Goal: Task Accomplishment & Management: Manage account settings

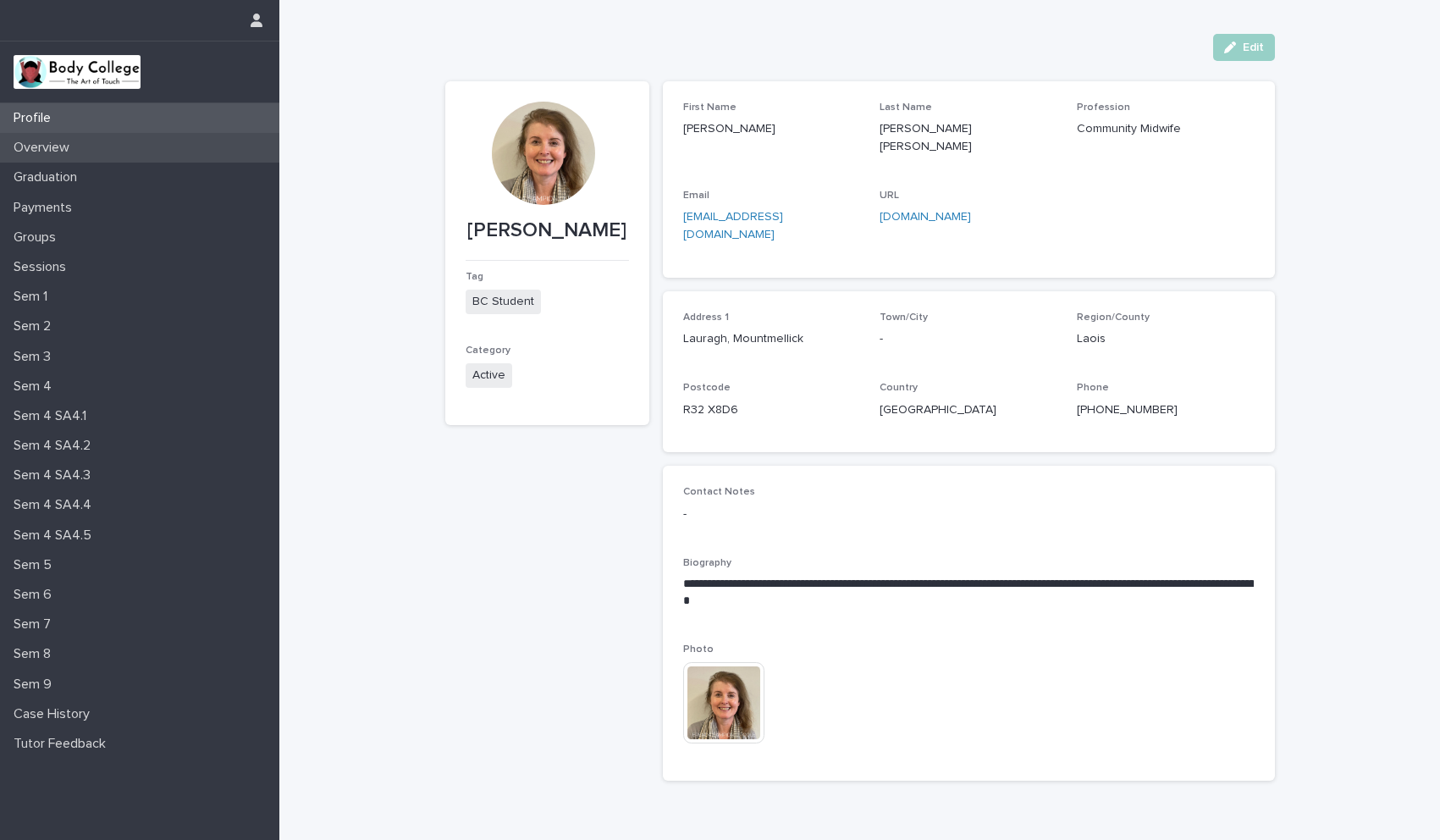
click at [54, 151] on p "Overview" at bounding box center [44, 148] width 76 height 16
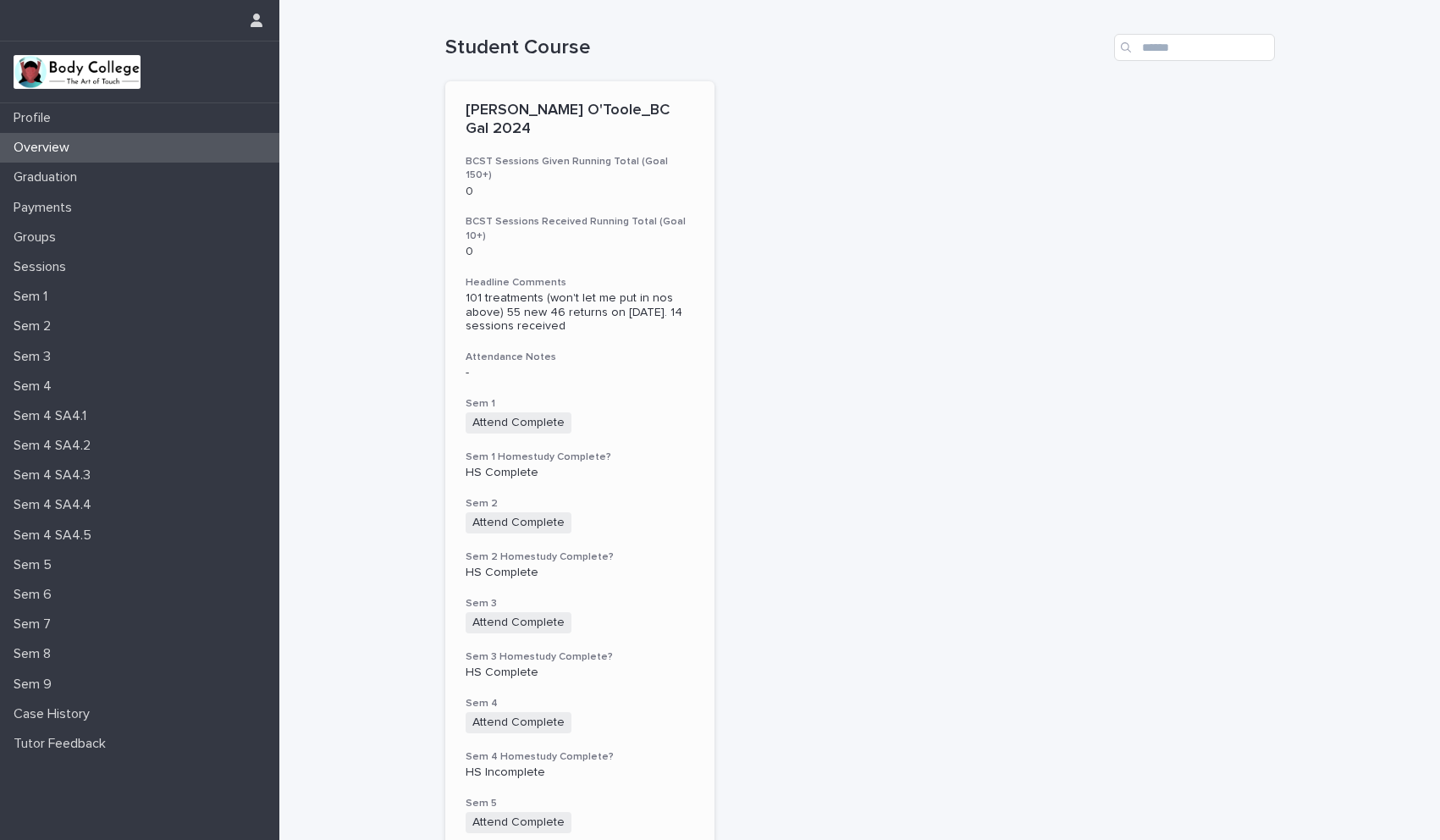
click at [661, 450] on h3 "Sem 1 Homestudy Complete?" at bounding box center [580, 456] width 230 height 14
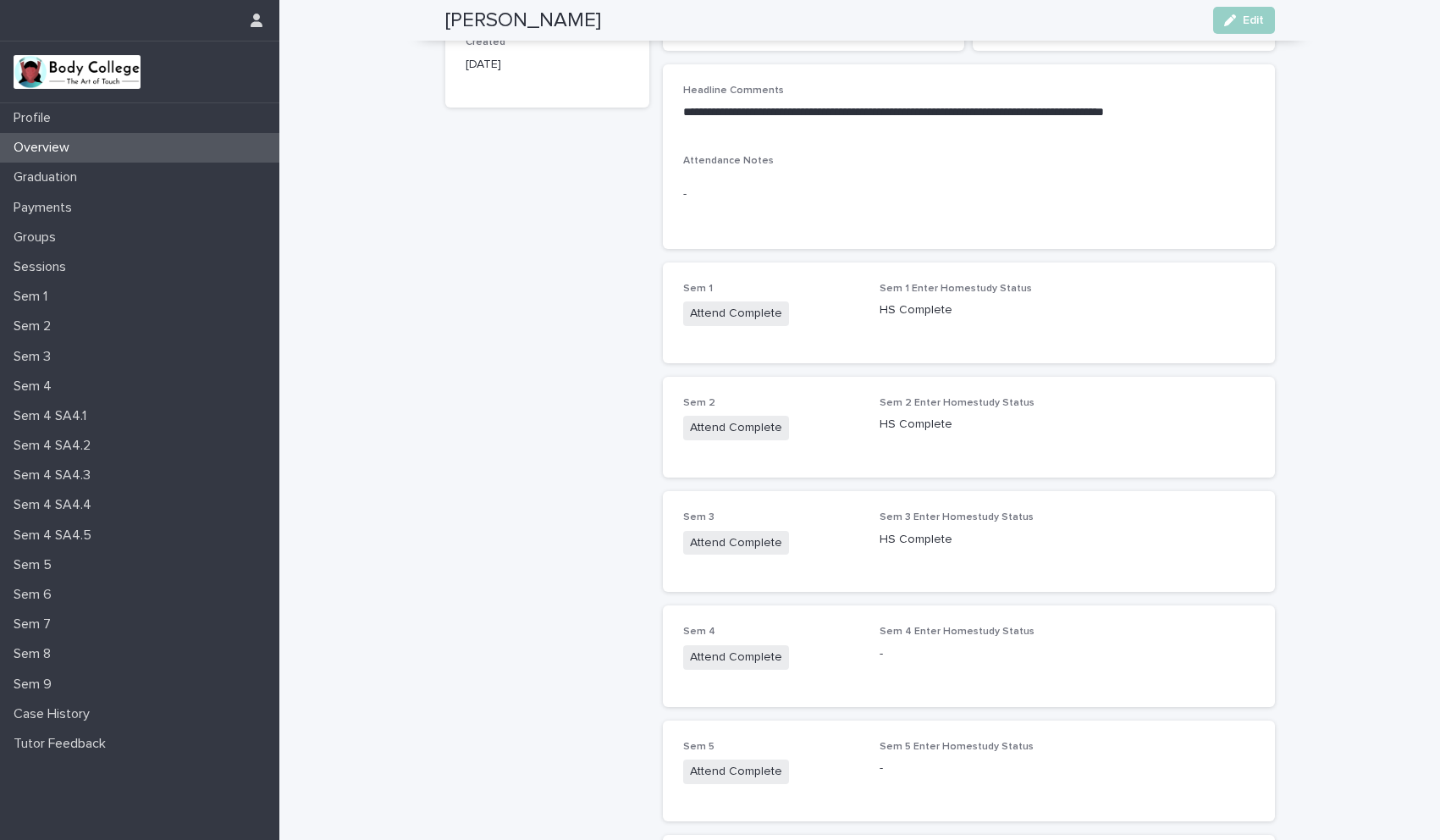
scroll to position [147, 0]
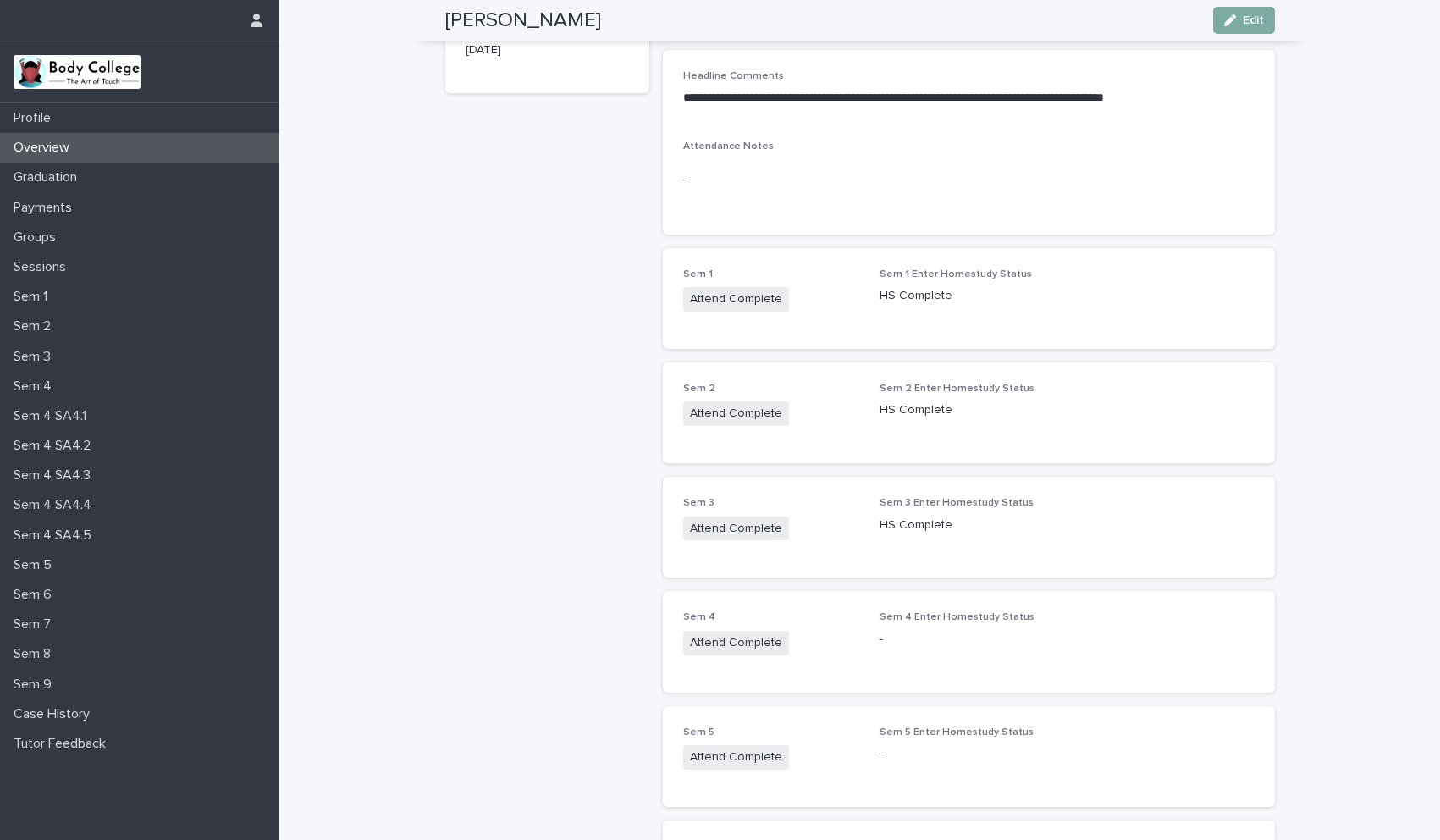
click at [1239, 31] on button "Edit" at bounding box center [1244, 20] width 62 height 27
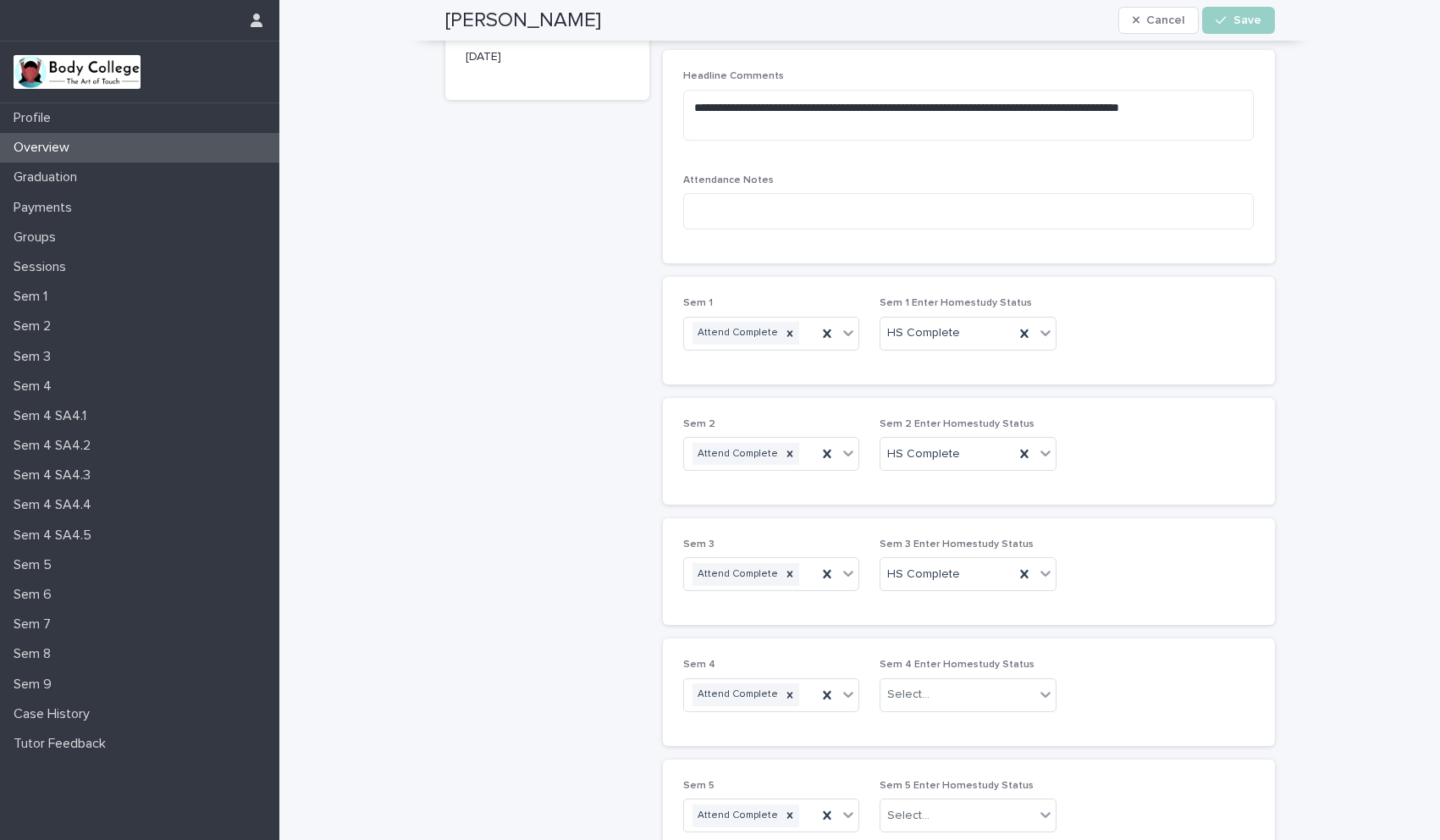
scroll to position [210, 0]
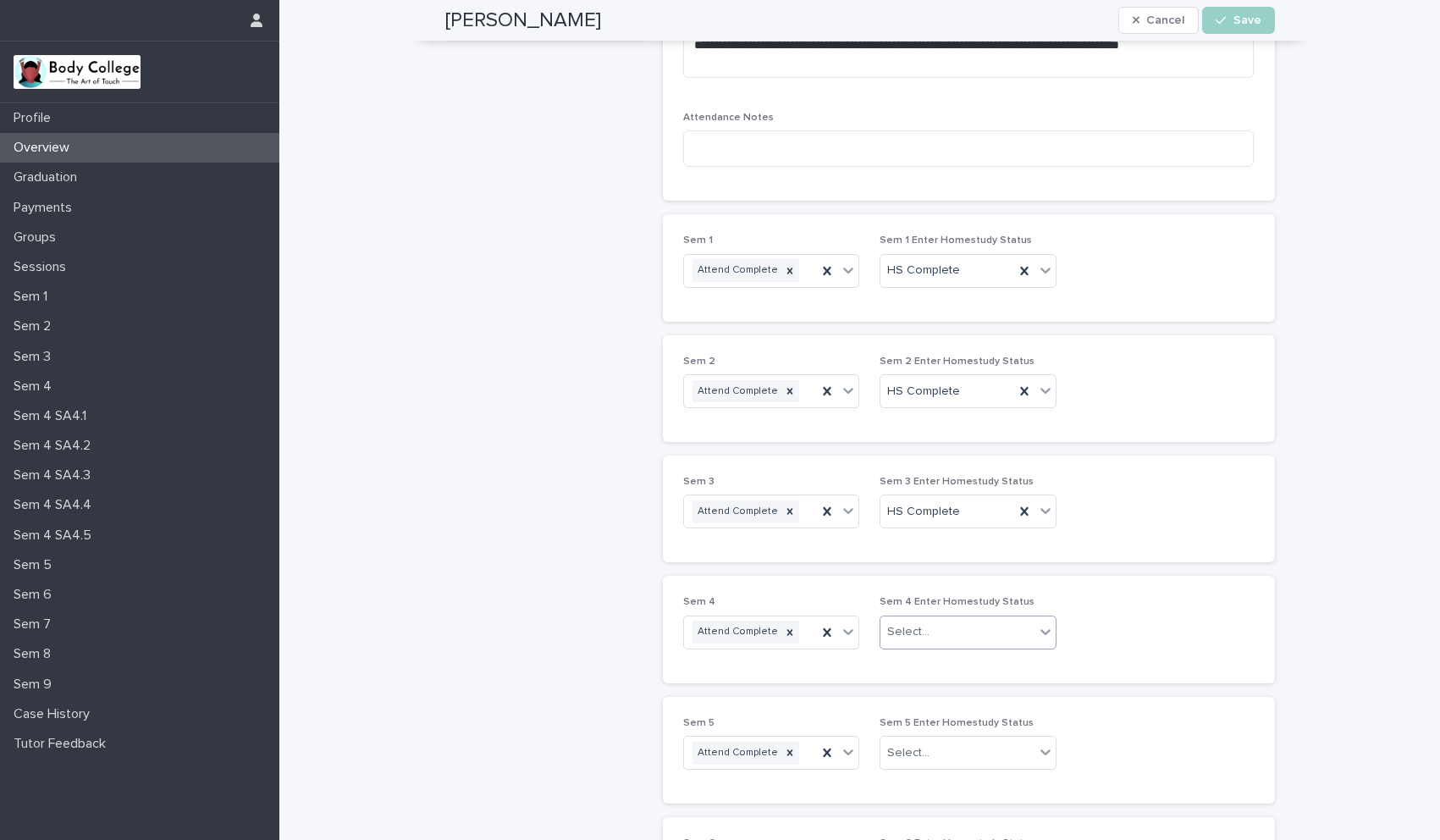
click at [1034, 619] on div at bounding box center [1044, 631] width 21 height 32
click at [936, 660] on div "HS Complete" at bounding box center [962, 664] width 175 height 30
click at [908, 751] on div "Select..." at bounding box center [908, 753] width 43 height 18
click at [905, 781] on div "HS Complete" at bounding box center [962, 785] width 175 height 30
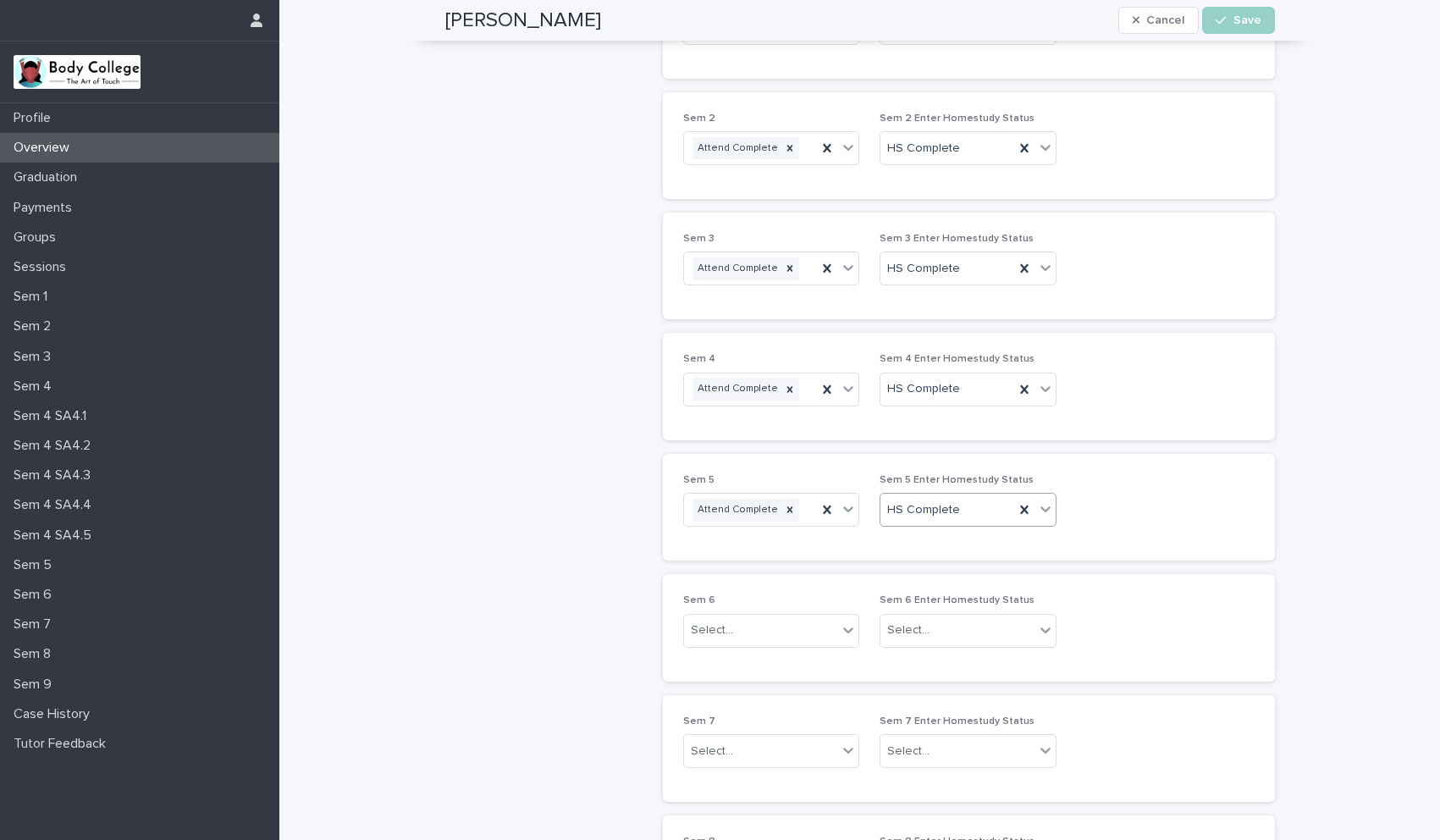
scroll to position [485, 0]
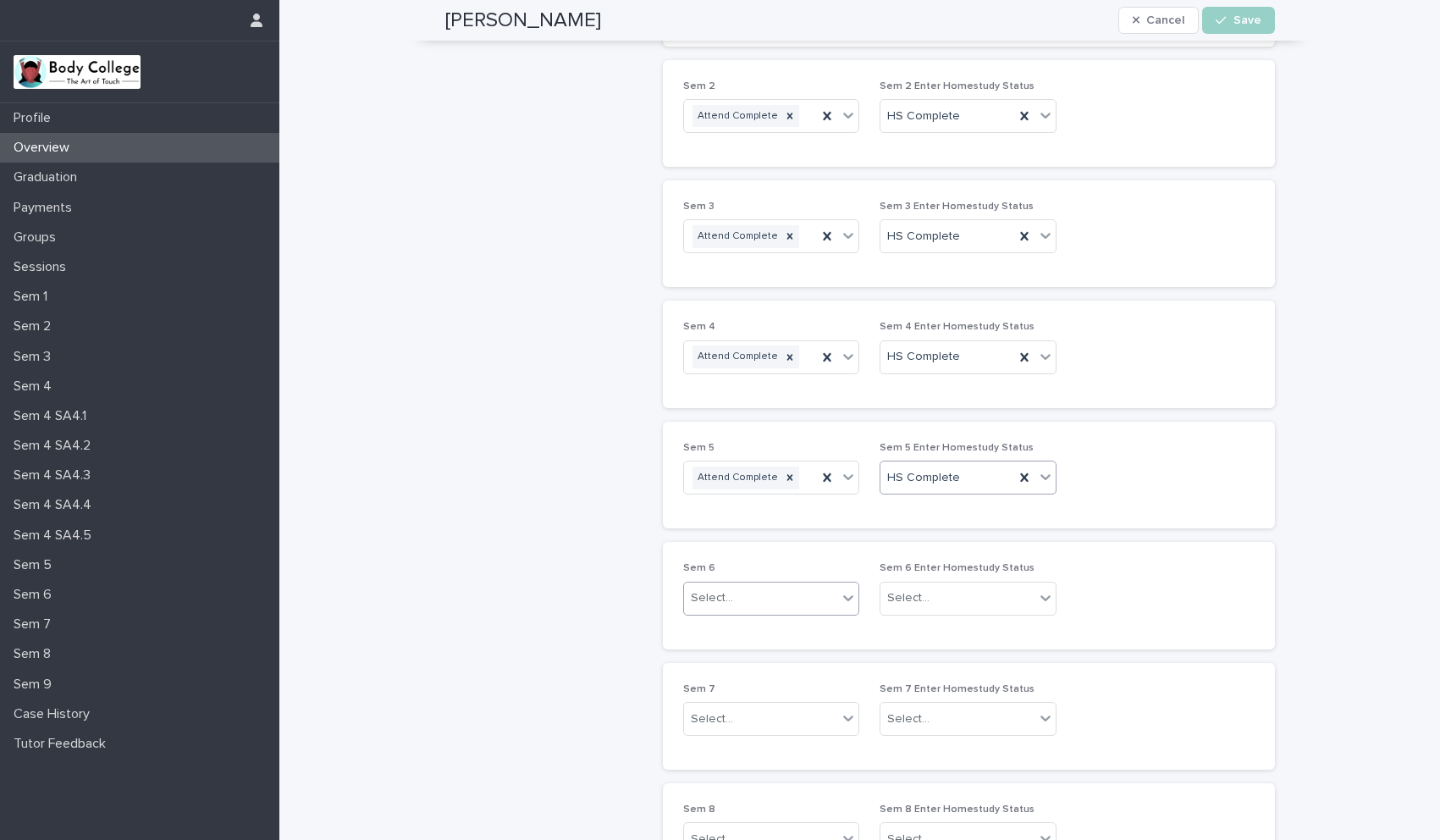
click at [741, 603] on div "Select..." at bounding box center [761, 598] width 154 height 28
click at [732, 636] on div "Attend Complete" at bounding box center [764, 630] width 175 height 30
click at [896, 601] on div "Select..." at bounding box center [908, 598] width 43 height 18
click at [902, 630] on div "HS Complete" at bounding box center [962, 630] width 175 height 30
click at [772, 718] on div "Select..." at bounding box center [761, 718] width 154 height 28
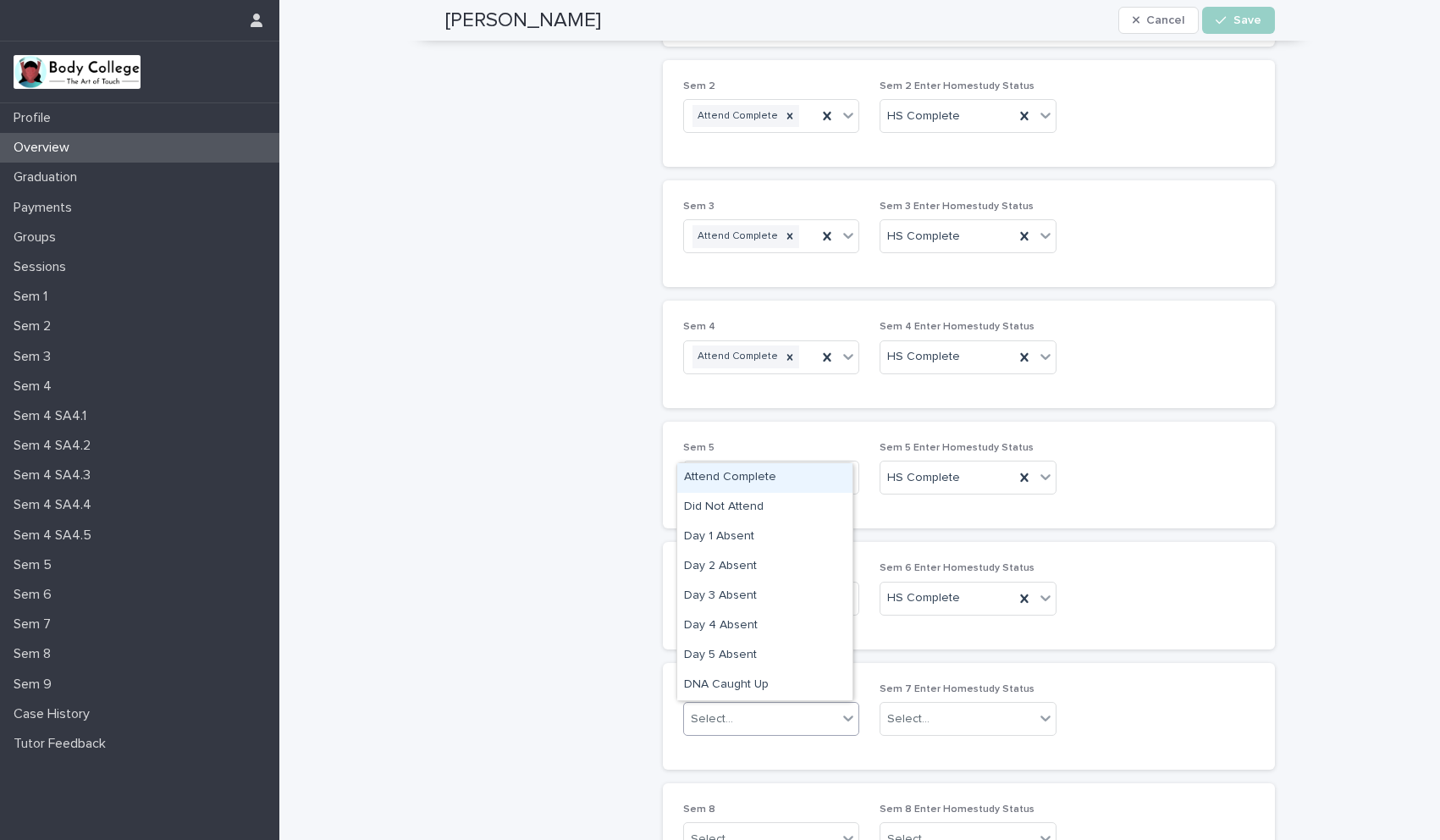
click at [725, 485] on div "Attend Complete" at bounding box center [764, 477] width 175 height 30
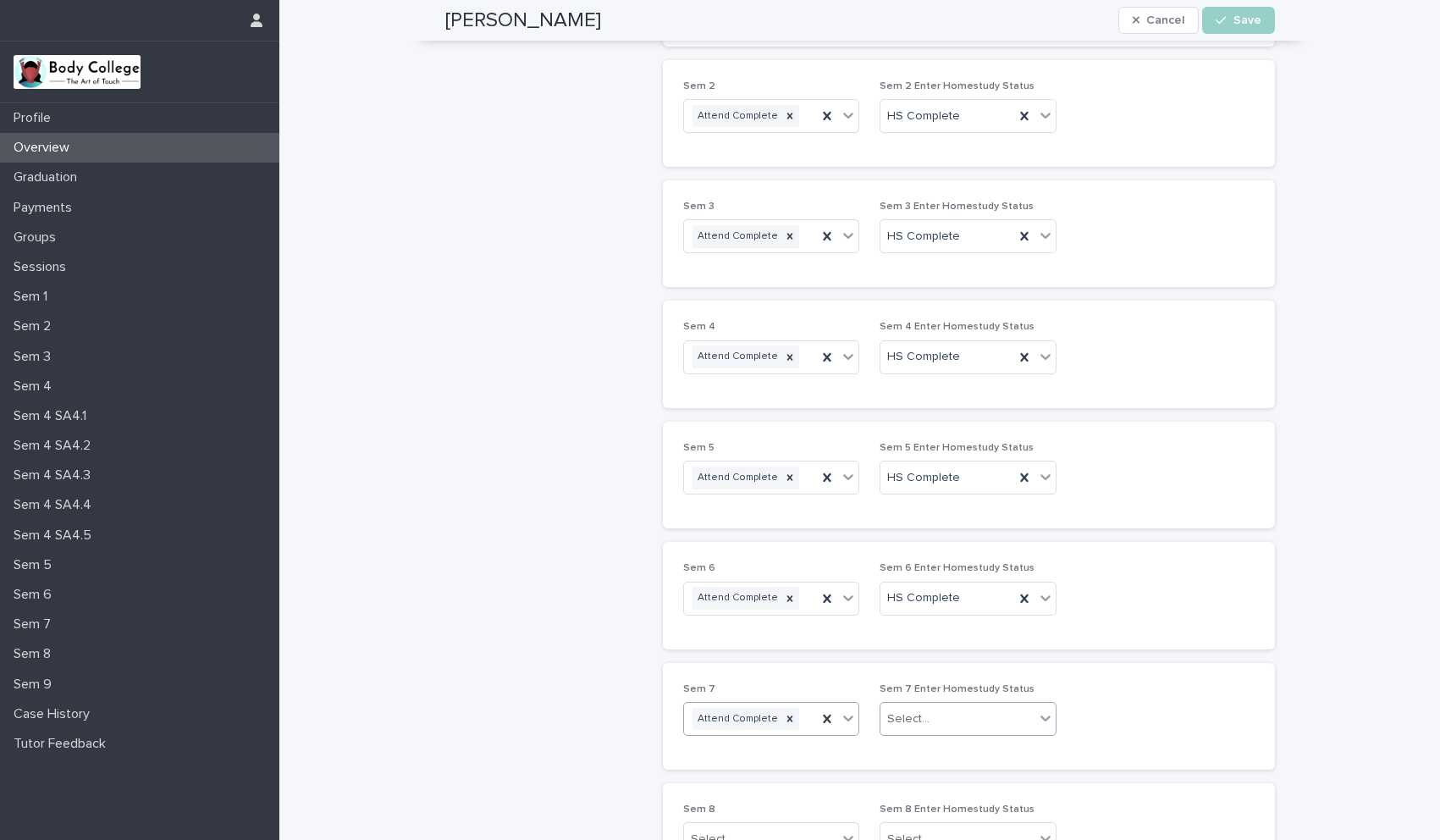
click at [948, 718] on div "Select..." at bounding box center [957, 718] width 154 height 28
click at [932, 747] on div "HS Complete" at bounding box center [962, 750] width 175 height 30
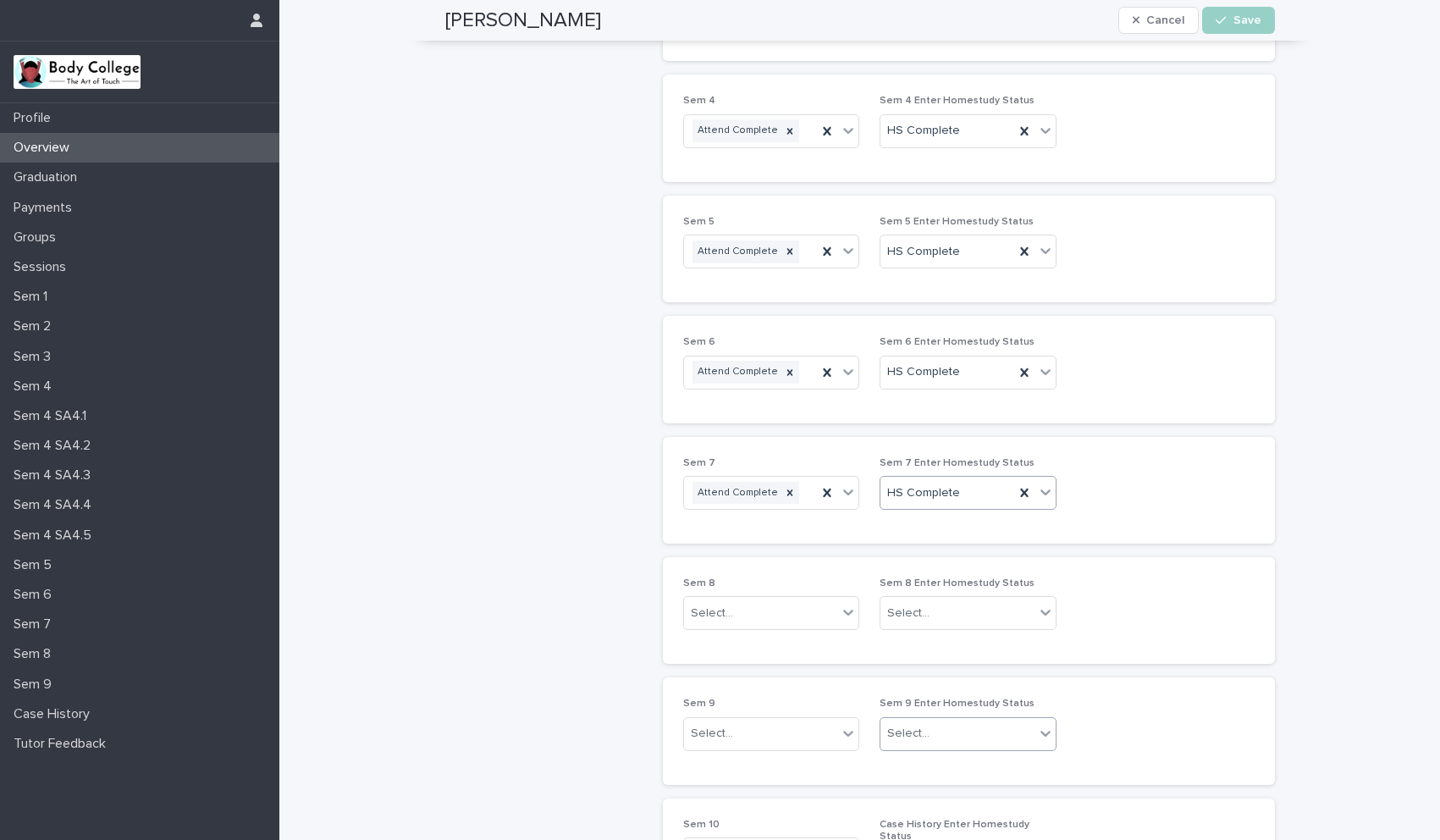
scroll to position [722, 0]
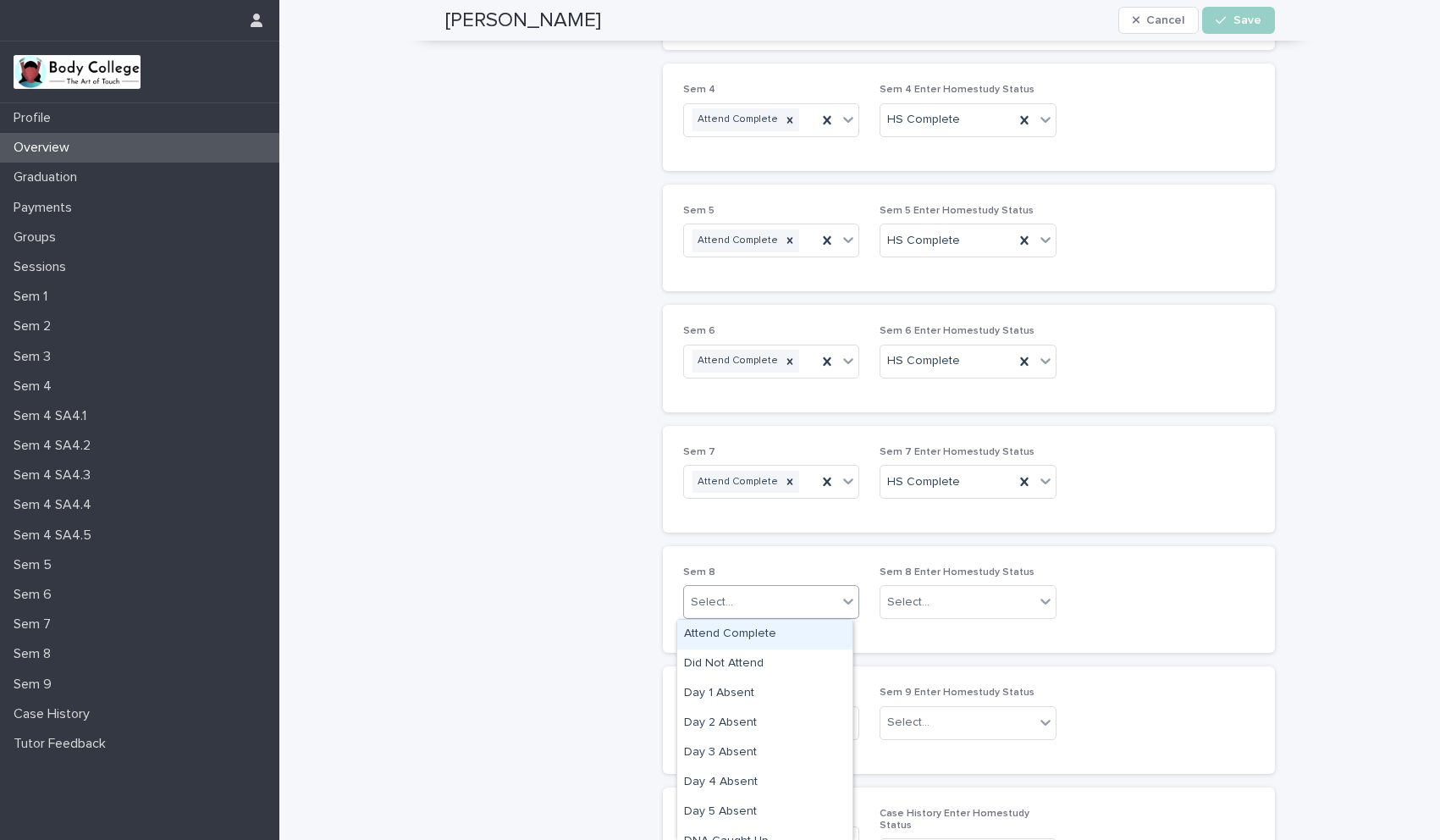
click at [769, 601] on div "Select..." at bounding box center [761, 601] width 154 height 28
click at [740, 636] on div "Attend Complete" at bounding box center [764, 634] width 175 height 30
click at [1227, 21] on div "button" at bounding box center [1224, 20] width 17 height 12
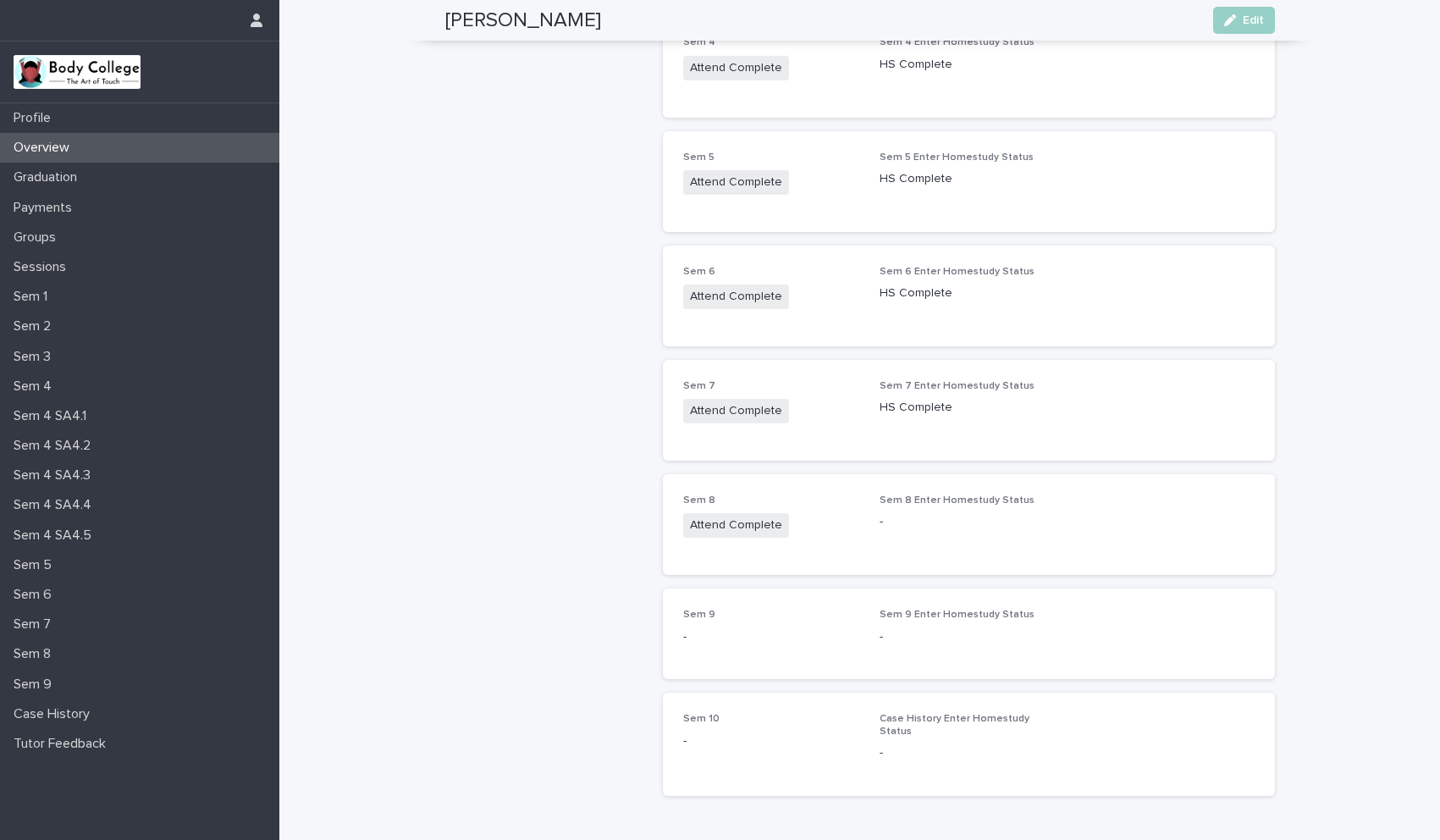
scroll to position [667, 0]
